Goal: Register for event/course

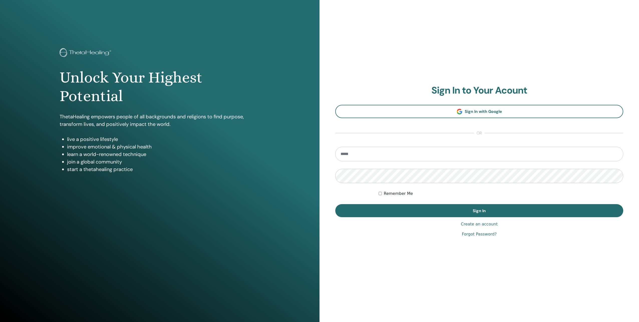
click at [384, 158] on input "email" at bounding box center [479, 154] width 288 height 15
type input "**********"
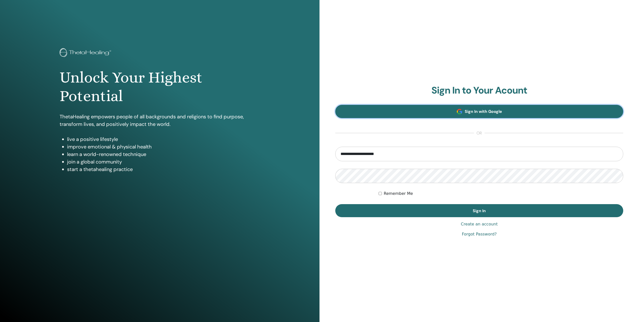
click at [484, 113] on span "Sign In with Google" at bounding box center [483, 111] width 37 height 5
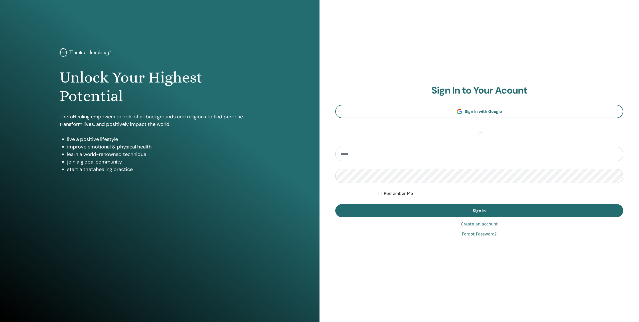
click at [427, 155] on input "email" at bounding box center [479, 154] width 288 height 15
type input "**********"
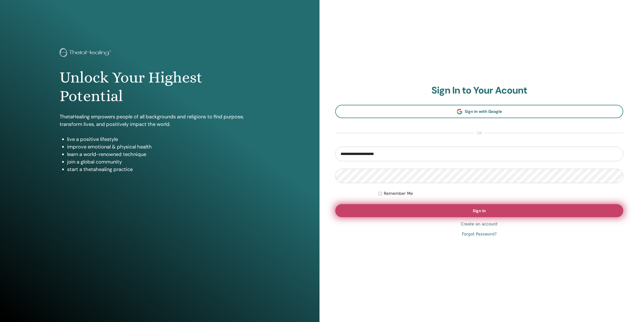
click at [463, 213] on button "Sign In" at bounding box center [479, 210] width 288 height 13
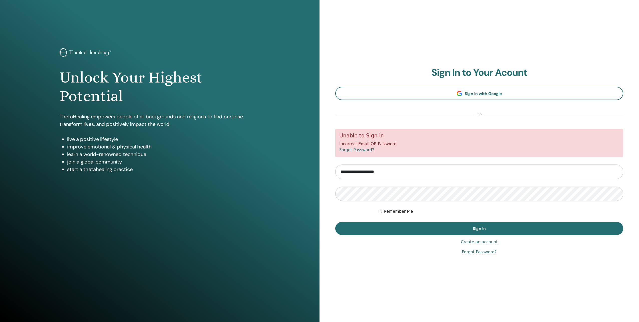
click at [353, 151] on link "Forgot Password?" at bounding box center [356, 149] width 35 height 5
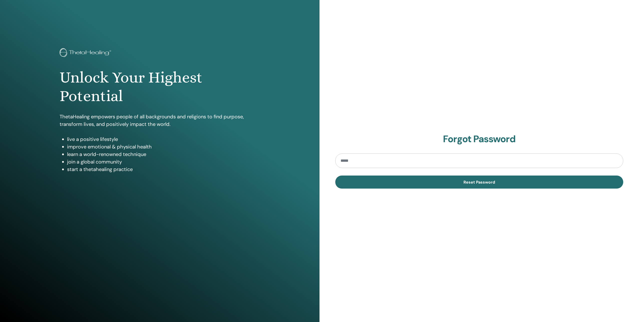
click at [359, 162] on input "email" at bounding box center [479, 160] width 288 height 15
type input "**********"
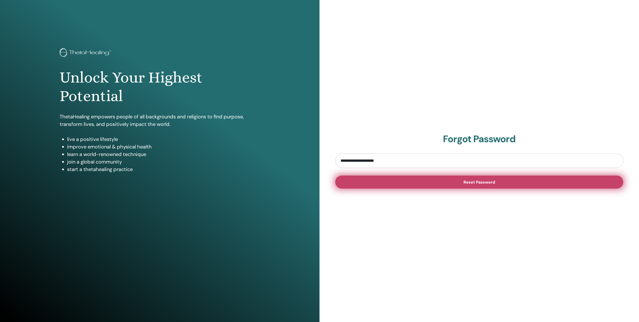
click at [481, 181] on span "Reset Password" at bounding box center [480, 181] width 32 height 5
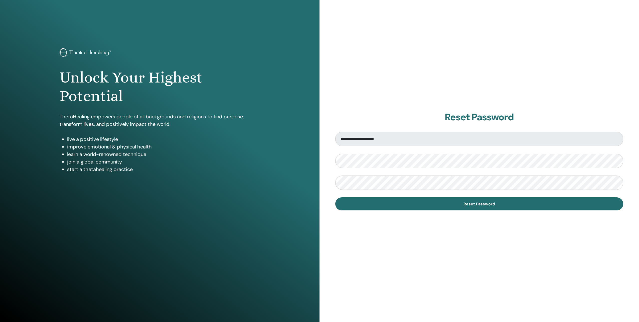
click at [397, 175] on form "**********" at bounding box center [479, 171] width 288 height 79
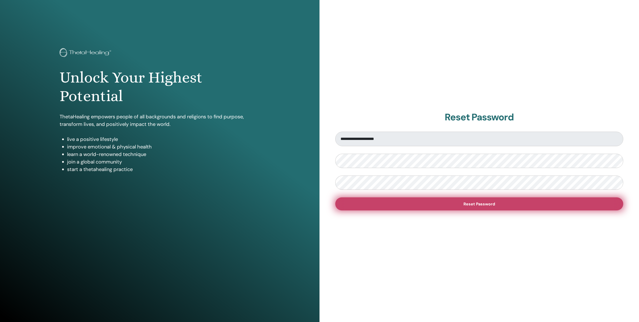
click at [475, 198] on button "Reset Password" at bounding box center [479, 203] width 288 height 13
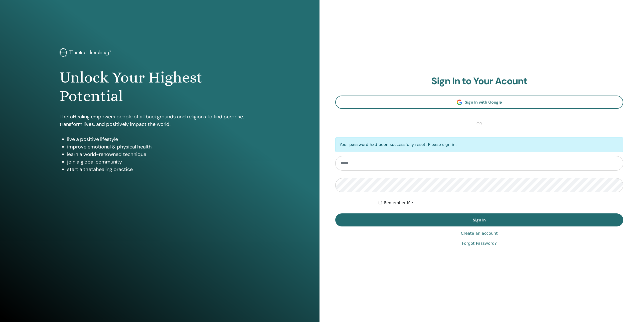
type input "**********"
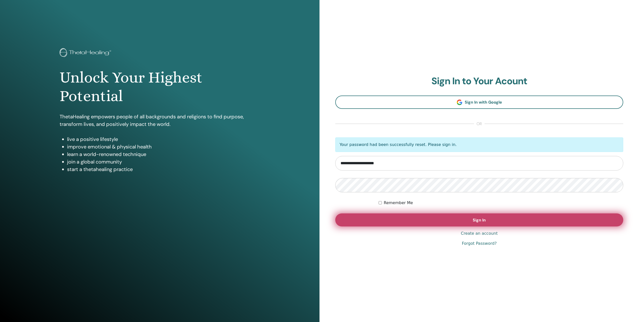
click at [478, 216] on button "Sign In" at bounding box center [479, 219] width 288 height 13
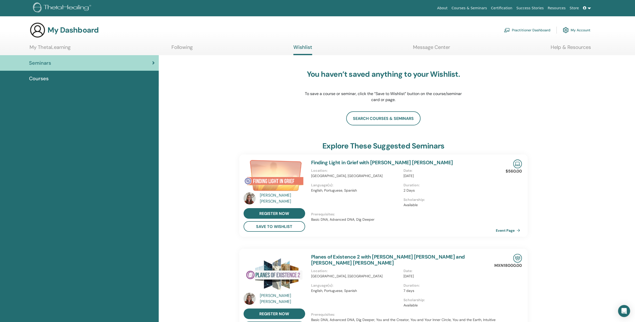
click at [39, 77] on span "Courses" at bounding box center [39, 79] width 20 height 8
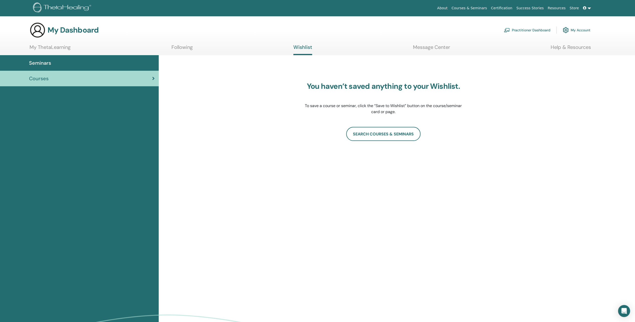
click at [49, 62] on span "Seminars" at bounding box center [40, 63] width 22 height 8
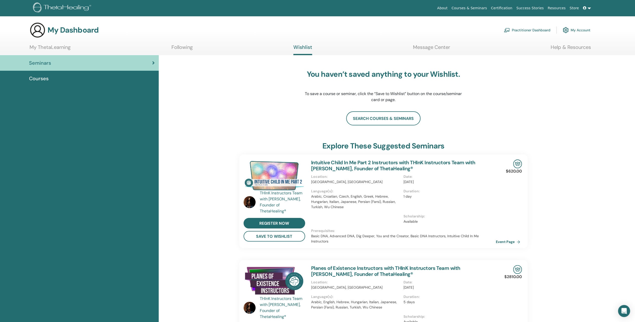
click at [45, 47] on link "My ThetaLearning" at bounding box center [50, 49] width 41 height 10
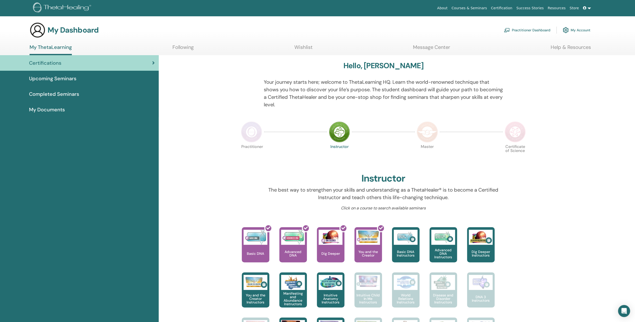
click at [579, 28] on link "My Account" at bounding box center [577, 30] width 28 height 11
click at [582, 29] on link "My Account" at bounding box center [577, 30] width 28 height 11
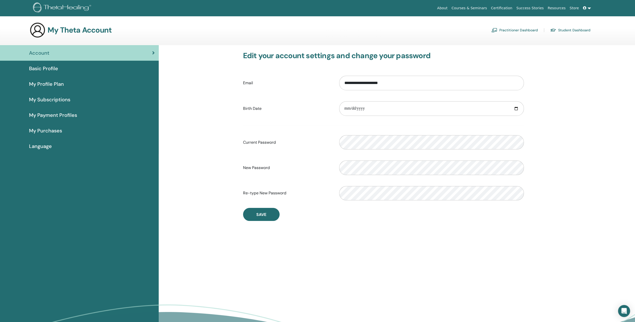
click at [68, 31] on h3 "My Theta Account" at bounding box center [80, 30] width 64 height 9
click at [35, 31] on img at bounding box center [38, 30] width 16 height 16
click at [44, 53] on span "Account" at bounding box center [39, 53] width 20 height 8
click at [450, 9] on link "About" at bounding box center [442, 8] width 14 height 9
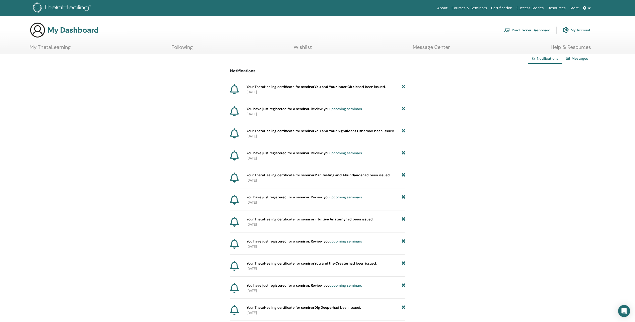
click at [583, 57] on link "Messages" at bounding box center [580, 58] width 16 height 5
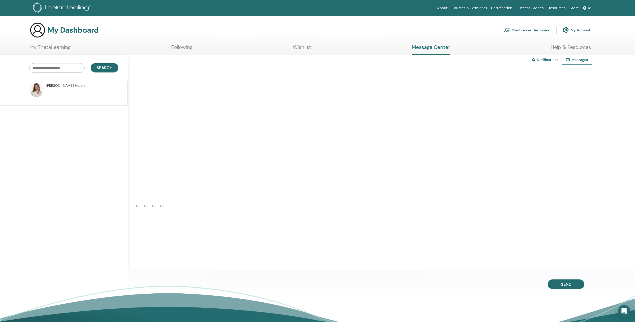
click at [312, 47] on ul "My ThetaLearning Following Wishlist Message Center Help & Resources" at bounding box center [311, 49] width 562 height 11
click at [307, 49] on link "Wishlist" at bounding box center [302, 49] width 18 height 10
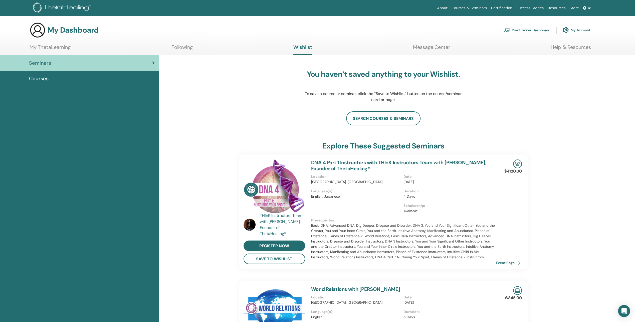
click at [191, 45] on link "Following" at bounding box center [182, 49] width 21 height 10
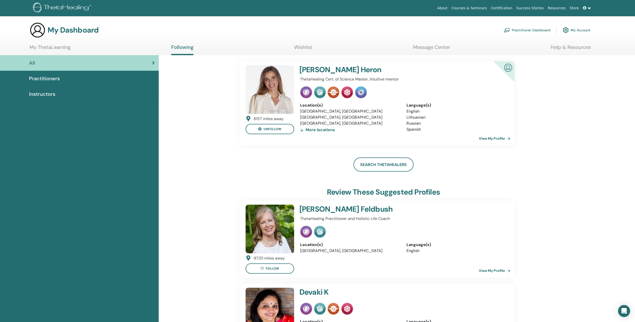
click at [496, 139] on link "View My Profile" at bounding box center [496, 138] width 34 height 10
click at [49, 76] on span "Practitioners" at bounding box center [44, 79] width 31 height 8
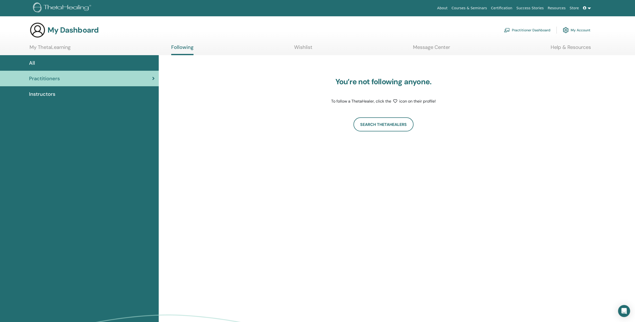
click at [52, 94] on span "Instructors" at bounding box center [42, 94] width 26 height 8
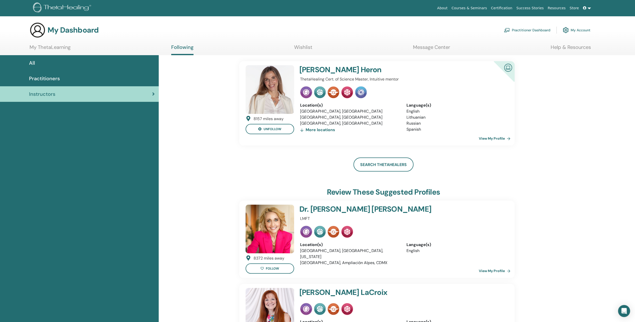
click at [39, 32] on img at bounding box center [38, 30] width 16 height 16
click at [62, 32] on h3 "My Dashboard" at bounding box center [73, 30] width 51 height 9
click at [61, 47] on link "My ThetaLearning" at bounding box center [50, 49] width 41 height 10
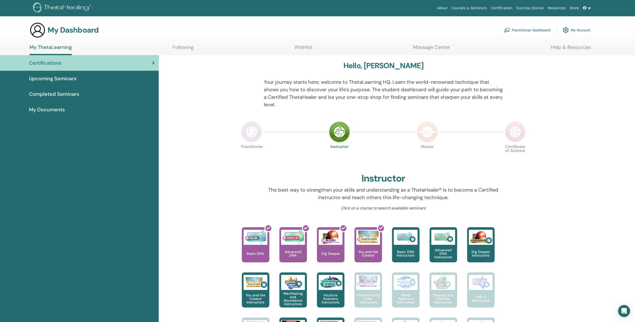
click at [74, 94] on span "Completed Seminars" at bounding box center [54, 94] width 50 height 8
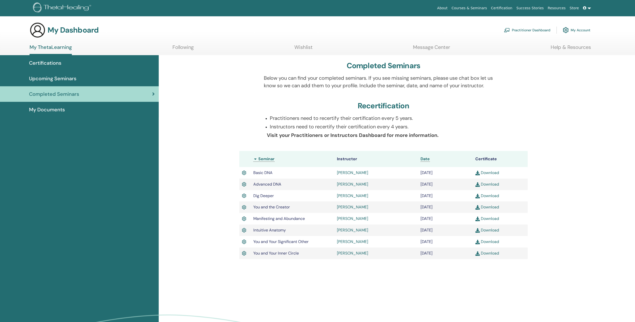
click at [75, 78] on span "Upcoming Seminars" at bounding box center [52, 79] width 47 height 8
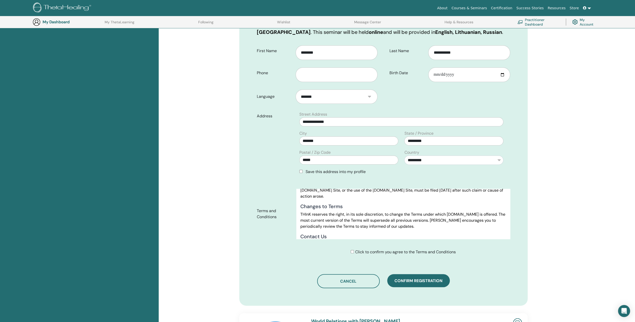
scroll to position [1993, 0]
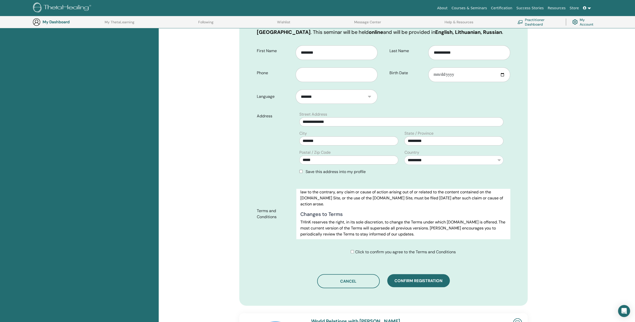
click at [354, 250] on div "Click to confirm you agree to the Terms and Conditions" at bounding box center [403, 252] width 105 height 6
click at [405, 282] on span "Confirm registration" at bounding box center [419, 280] width 48 height 5
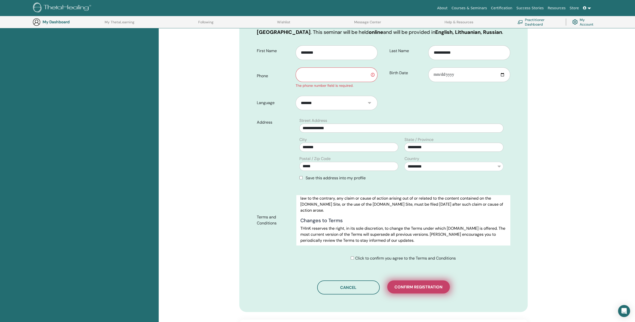
click at [418, 287] on span "Confirm registration" at bounding box center [419, 286] width 48 height 5
click at [318, 75] on input "text" at bounding box center [337, 74] width 82 height 15
type input "*********"
click at [431, 289] on span "Confirm registration" at bounding box center [419, 286] width 48 height 5
